Goal: Find specific page/section: Find specific page/section

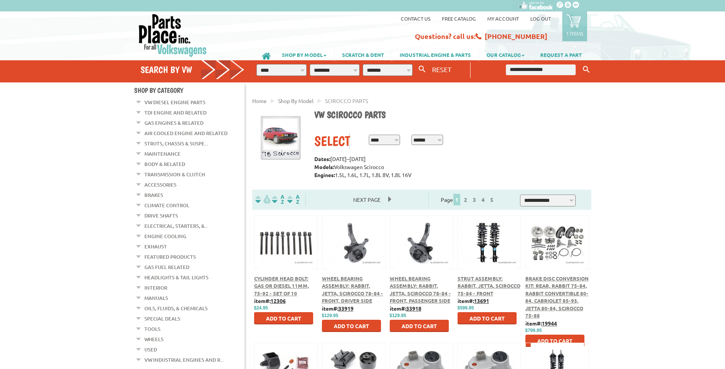
click at [153, 334] on link "Wheels" at bounding box center [153, 339] width 19 height 10
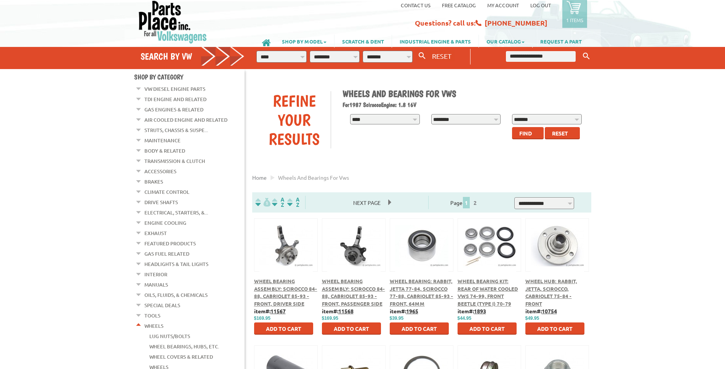
scroll to position [39, 0]
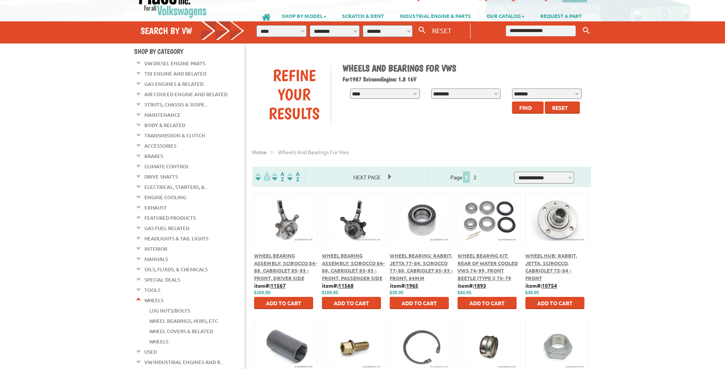
click at [526, 106] on span "Find" at bounding box center [526, 107] width 13 height 7
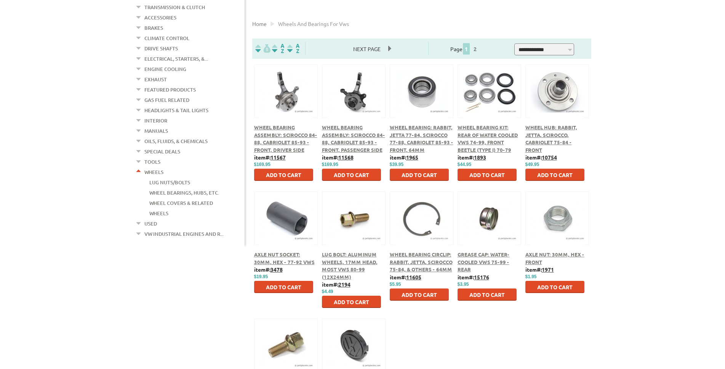
scroll to position [156, 0]
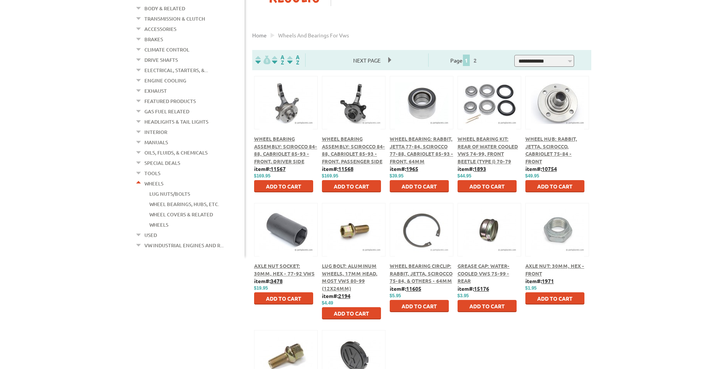
click at [157, 127] on link "Interior" at bounding box center [155, 132] width 23 height 10
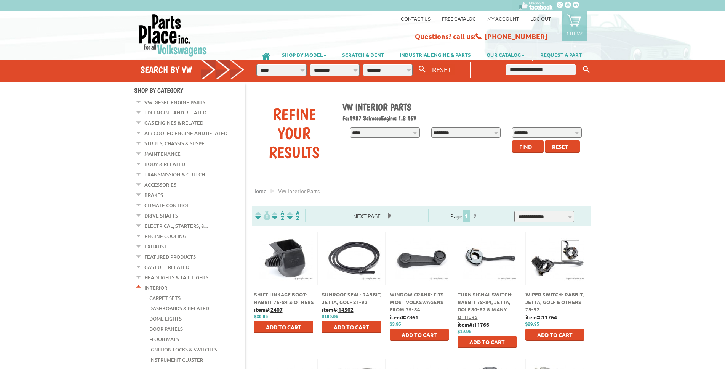
click at [166, 272] on link "Headlights & Tail Lights" at bounding box center [176, 277] width 64 height 10
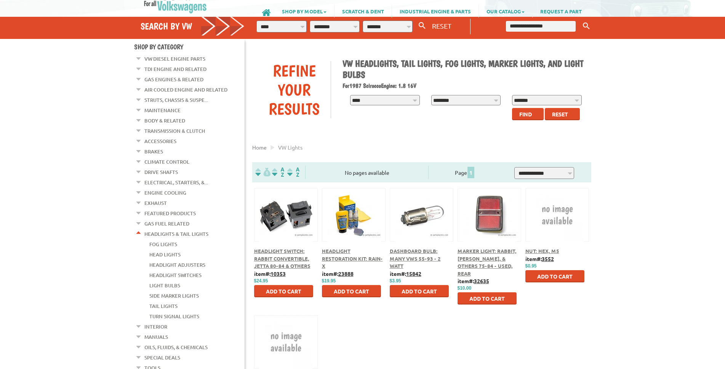
scroll to position [39, 0]
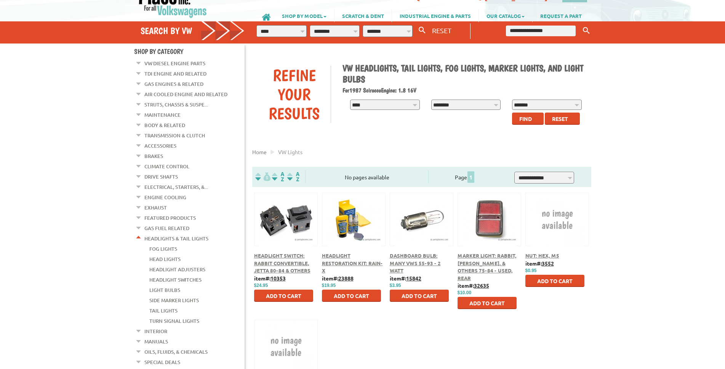
click at [169, 223] on link "Gas Fuel Related" at bounding box center [166, 228] width 45 height 10
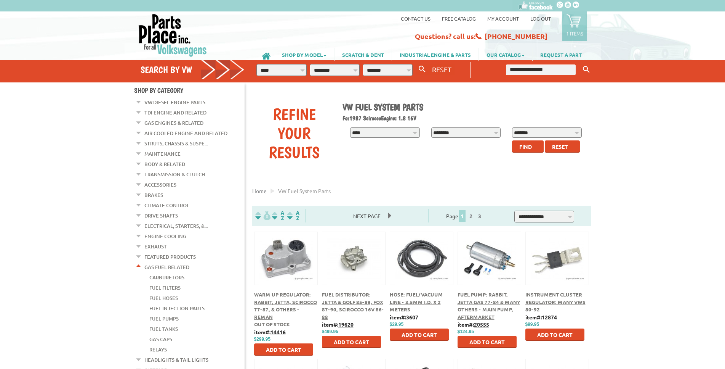
click at [344, 298] on div "Fuel Distributor: Jetta & Golf 85-89, Fox 87-90, Scirocco 16V 86-88" at bounding box center [354, 305] width 64 height 30
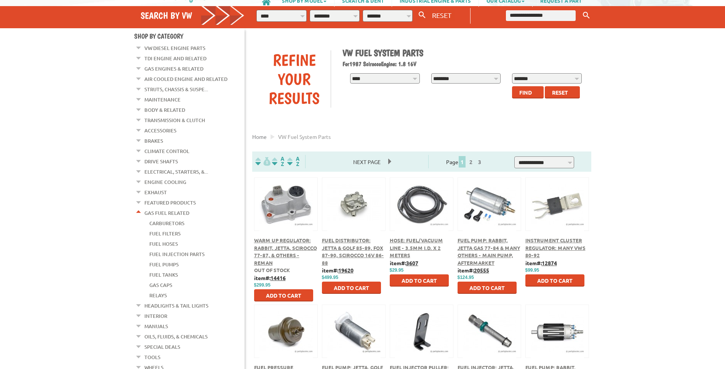
scroll to position [156, 0]
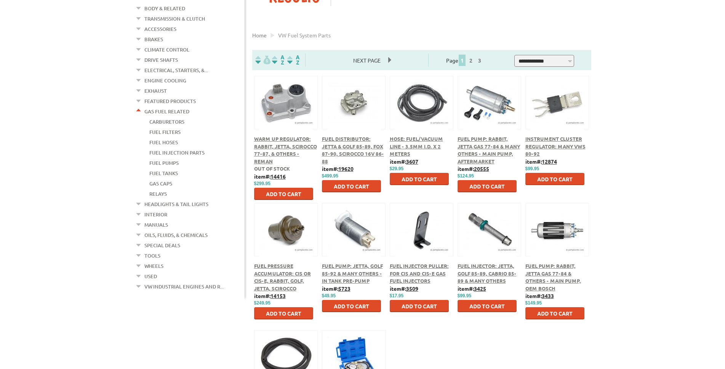
click at [472, 265] on span "Fuel Injector: Jetta, Golf 85-89, Cabrio 85-89 & Many Others" at bounding box center [487, 272] width 59 height 21
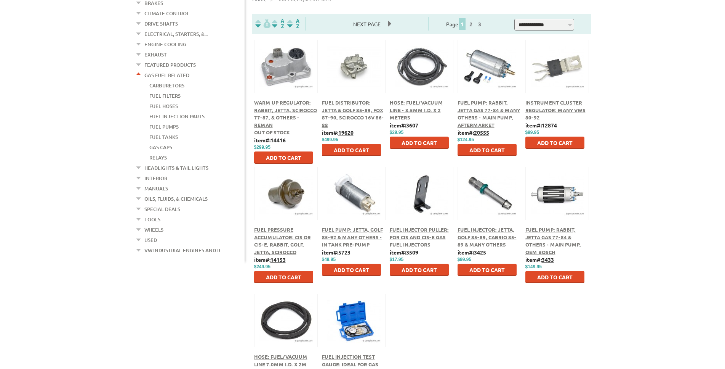
scroll to position [39, 0]
